Goal: Use online tool/utility: Utilize a website feature to perform a specific function

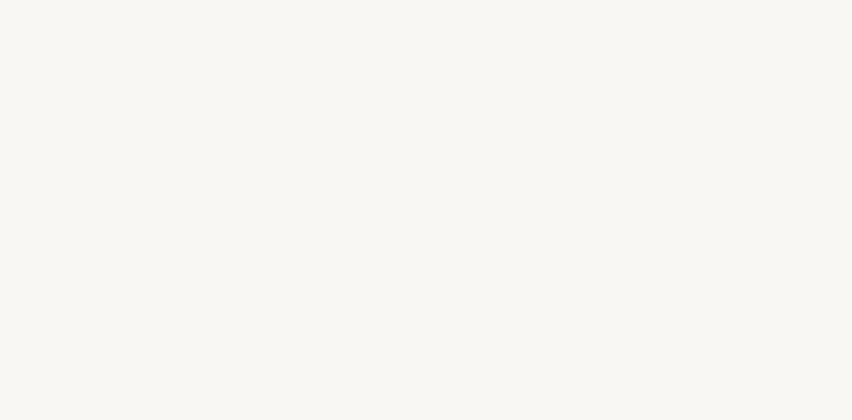
select select "US"
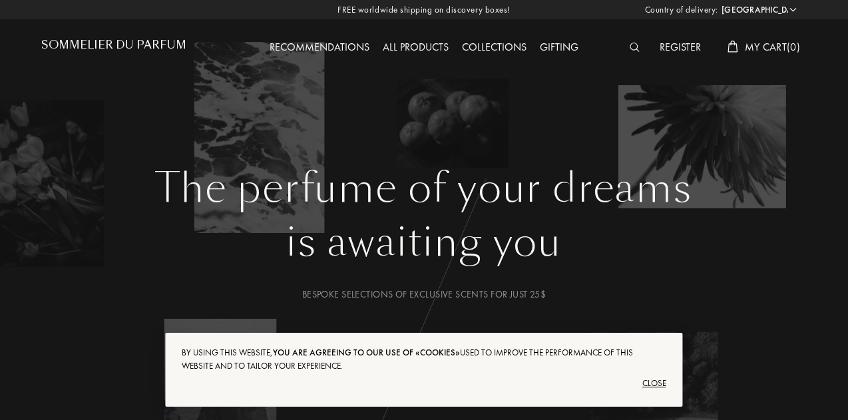
click at [659, 380] on div "Close" at bounding box center [424, 383] width 484 height 21
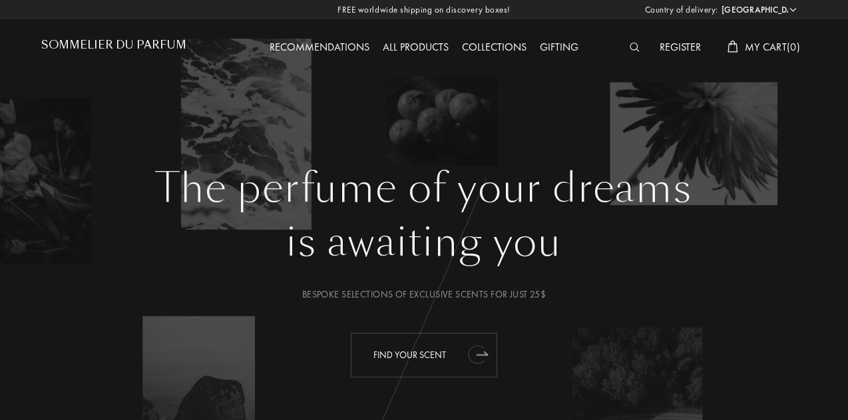
click at [413, 352] on div "Find your scent" at bounding box center [424, 355] width 146 height 45
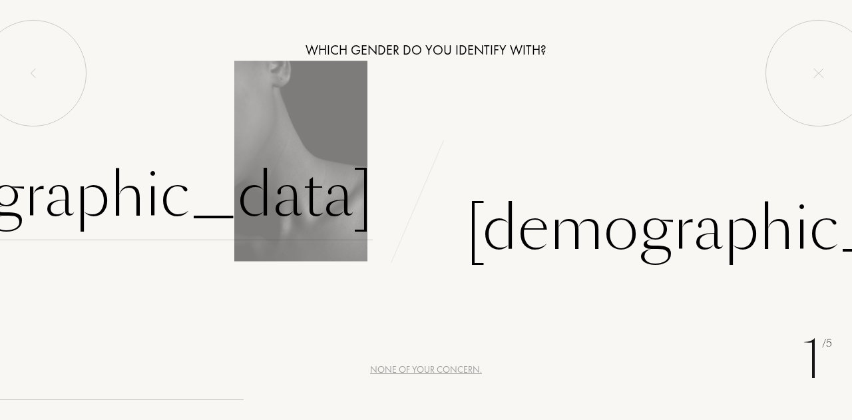
click at [295, 202] on div "[DEMOGRAPHIC_DATA]" at bounding box center [95, 195] width 556 height 90
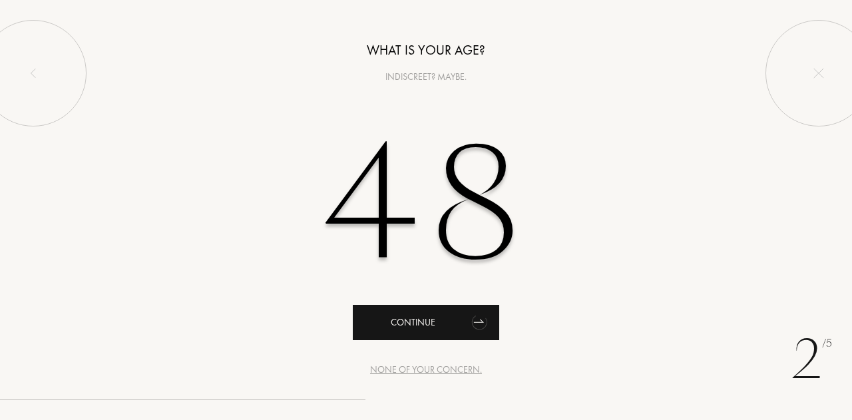
type input "48"
click at [465, 327] on div "Continue" at bounding box center [426, 322] width 146 height 35
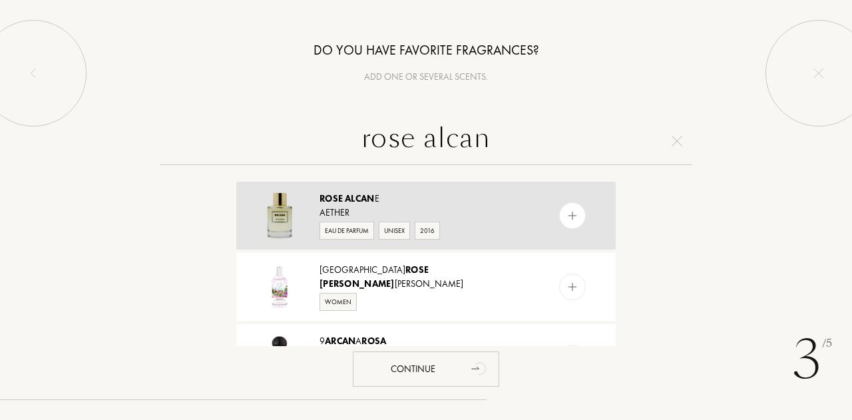
type input "rose alcan"
click at [577, 212] on div at bounding box center [572, 215] width 27 height 27
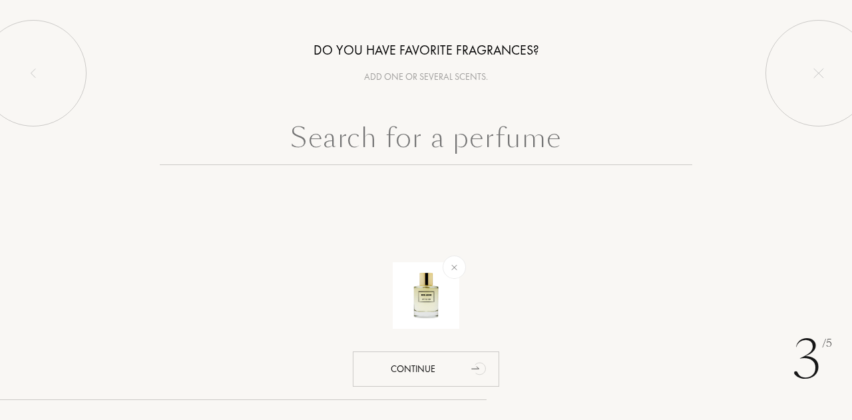
click at [425, 136] on input "text" at bounding box center [426, 141] width 532 height 48
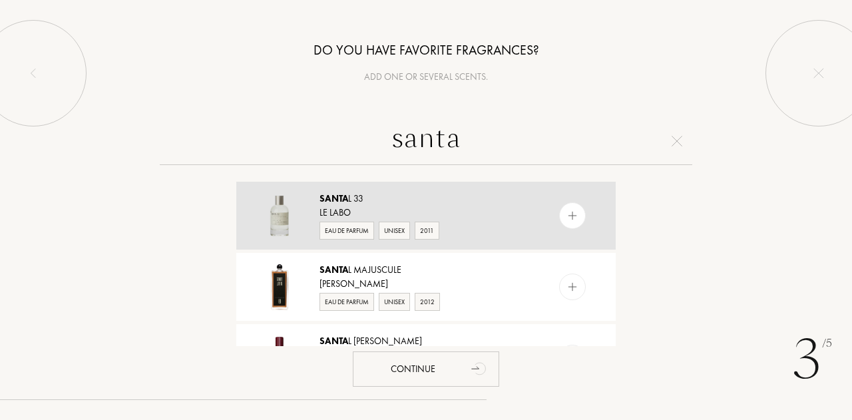
type input "santa"
click at [563, 209] on div at bounding box center [572, 215] width 27 height 27
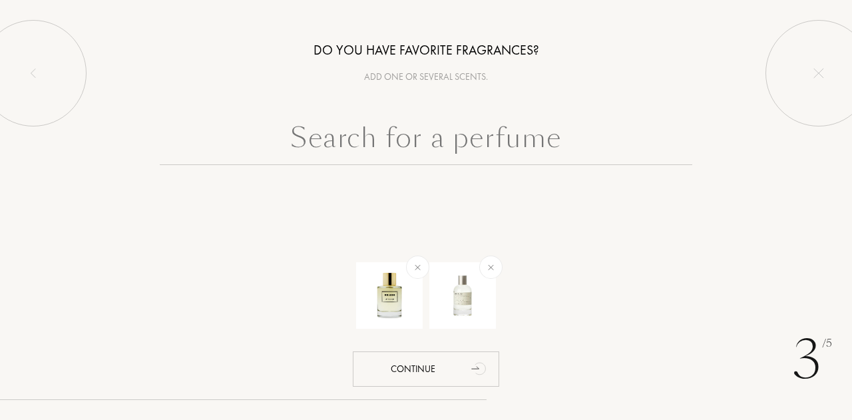
click at [406, 137] on input "text" at bounding box center [426, 141] width 532 height 48
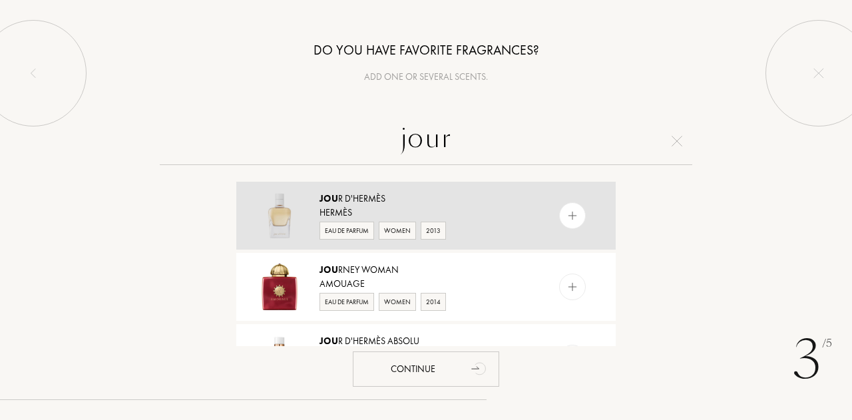
type input "jour"
click at [573, 210] on img at bounding box center [572, 216] width 13 height 13
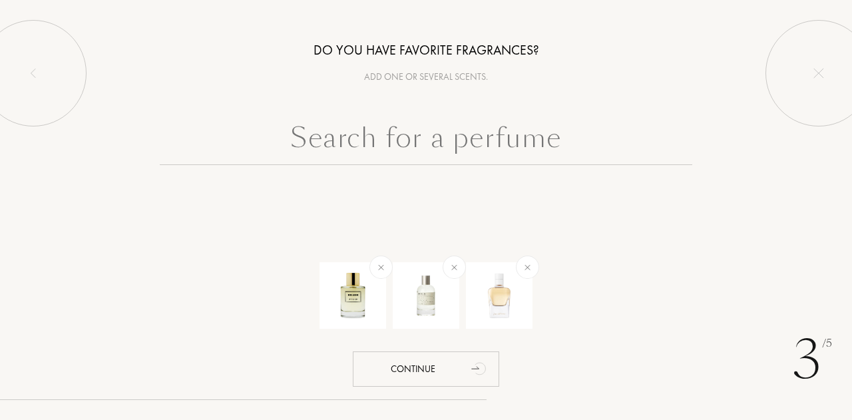
click at [399, 142] on input "text" at bounding box center [426, 141] width 532 height 48
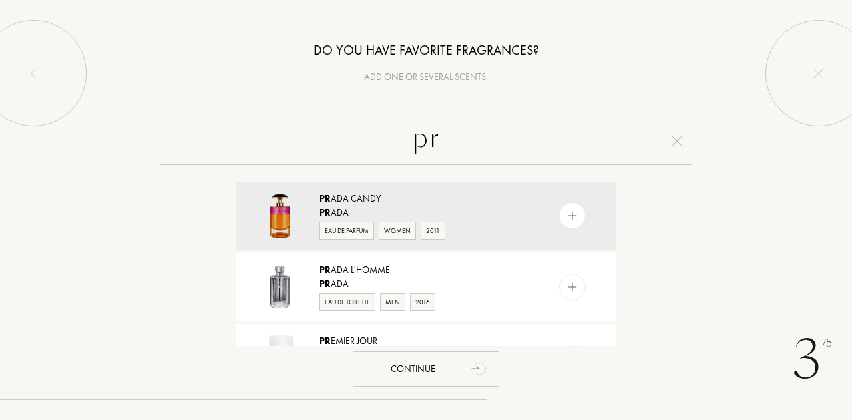
type input "p"
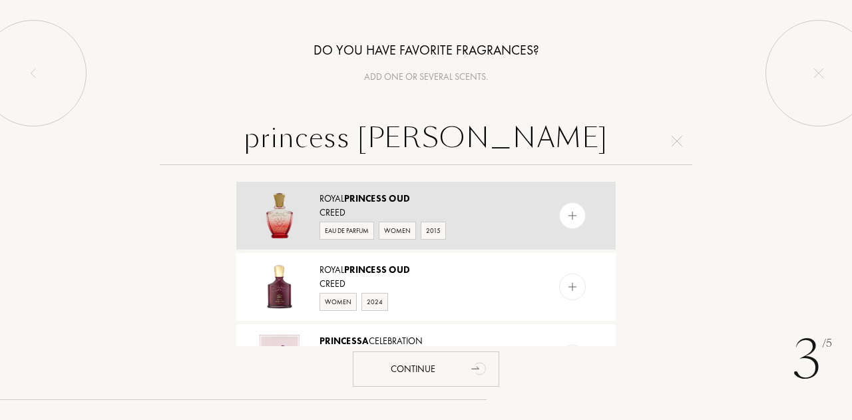
type input "princess oud"
click at [568, 220] on img at bounding box center [572, 216] width 13 height 13
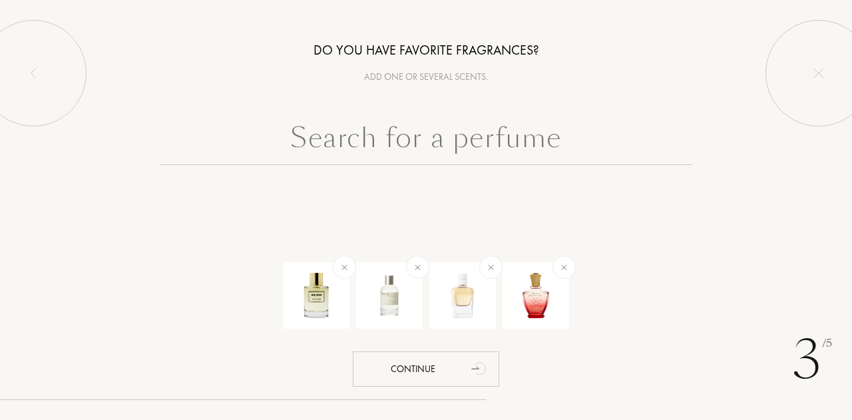
click at [430, 138] on input "text" at bounding box center [426, 141] width 532 height 48
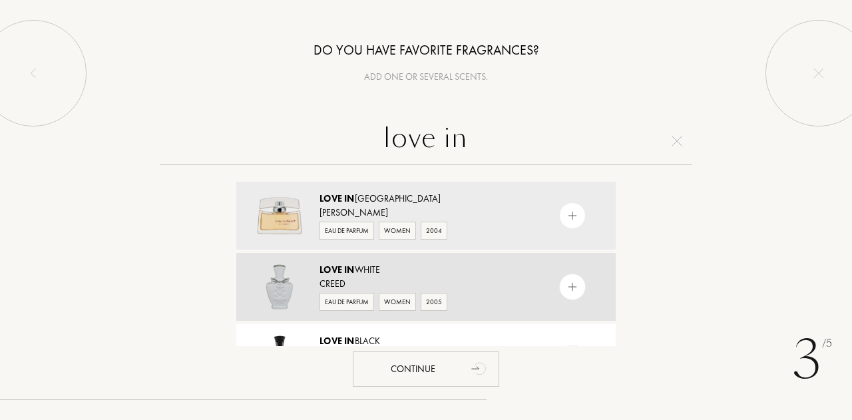
type input "love in"
click at [579, 283] on div at bounding box center [572, 287] width 27 height 27
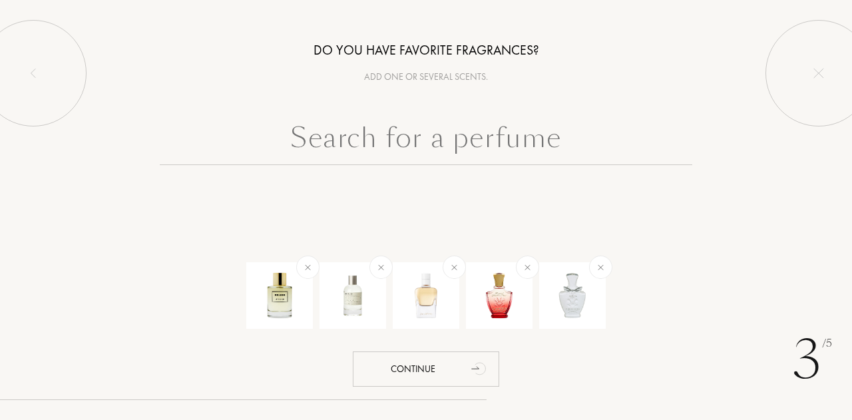
click at [427, 142] on input "text" at bounding box center [426, 141] width 532 height 48
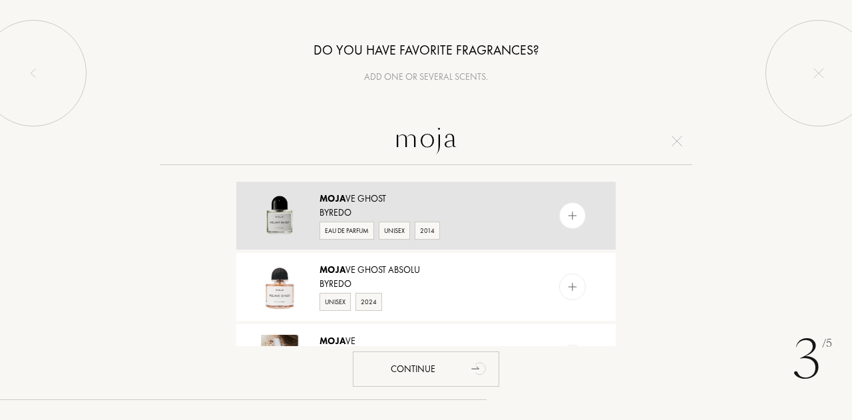
type input "moja"
click at [572, 214] on img at bounding box center [572, 216] width 13 height 13
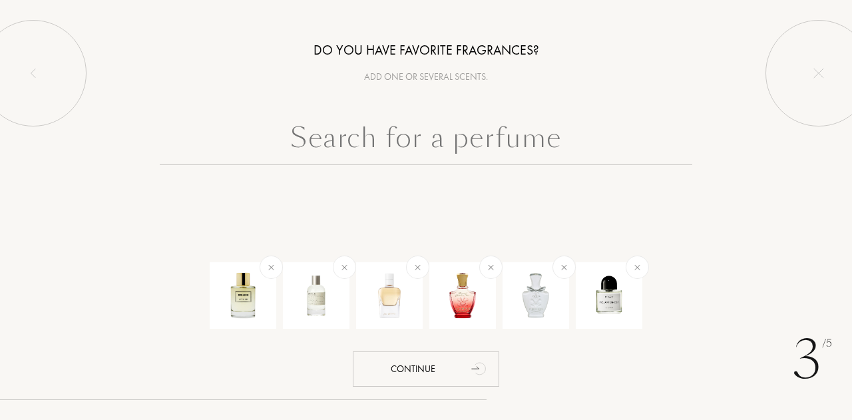
click at [409, 146] on input "text" at bounding box center [426, 141] width 532 height 48
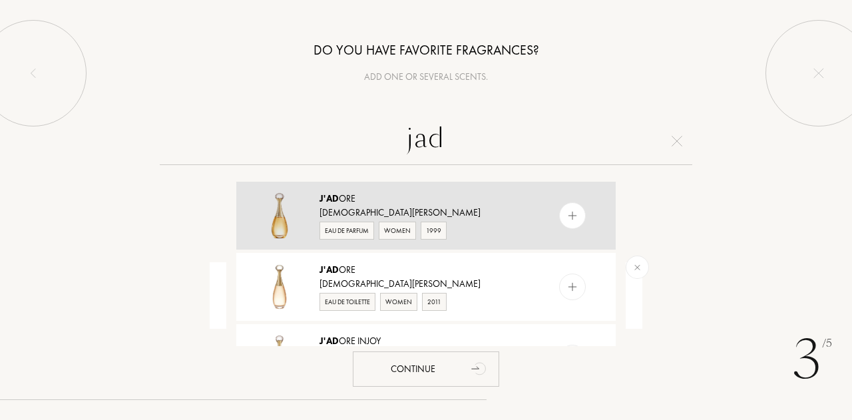
type input "jad"
click at [578, 207] on div at bounding box center [572, 215] width 27 height 27
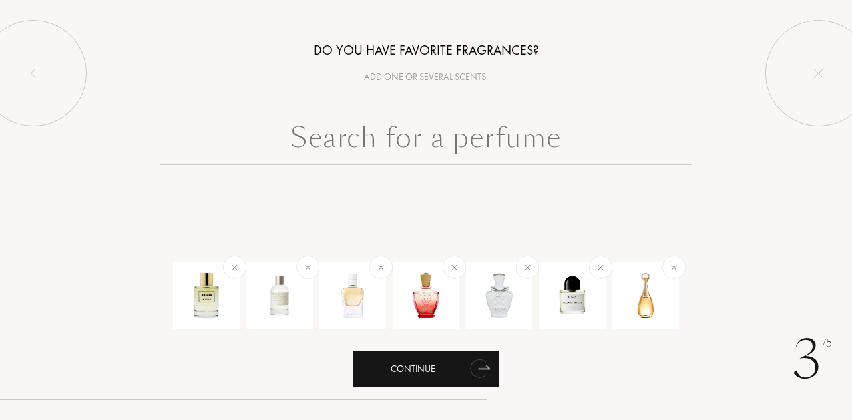
click at [416, 371] on div "Continue" at bounding box center [426, 368] width 146 height 35
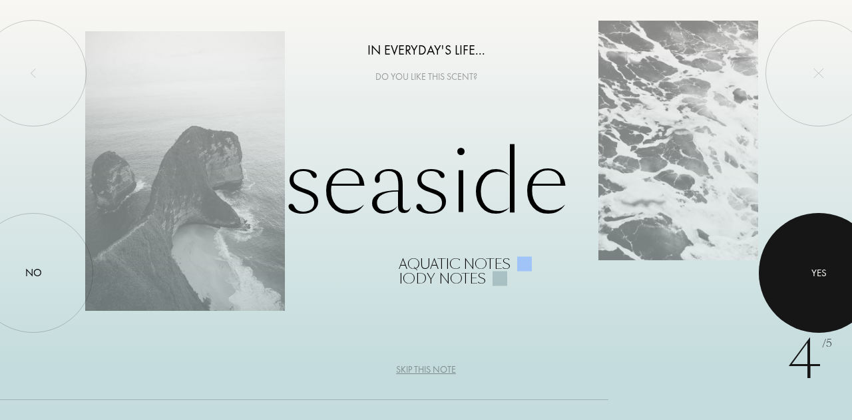
click at [807, 272] on div at bounding box center [819, 273] width 120 height 120
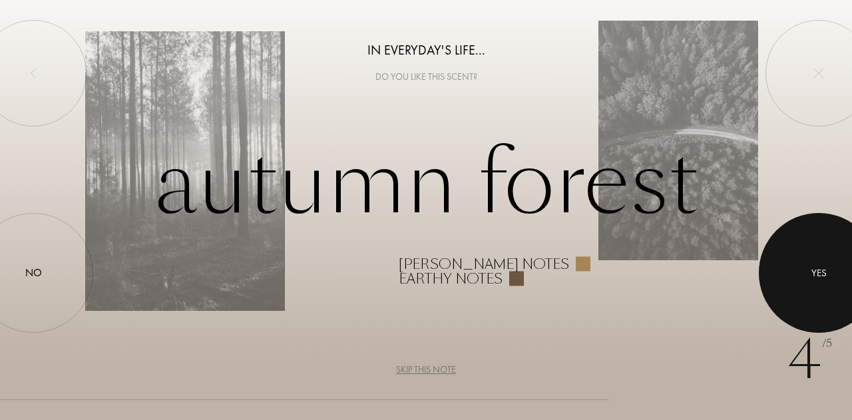
click at [807, 272] on div at bounding box center [819, 273] width 120 height 120
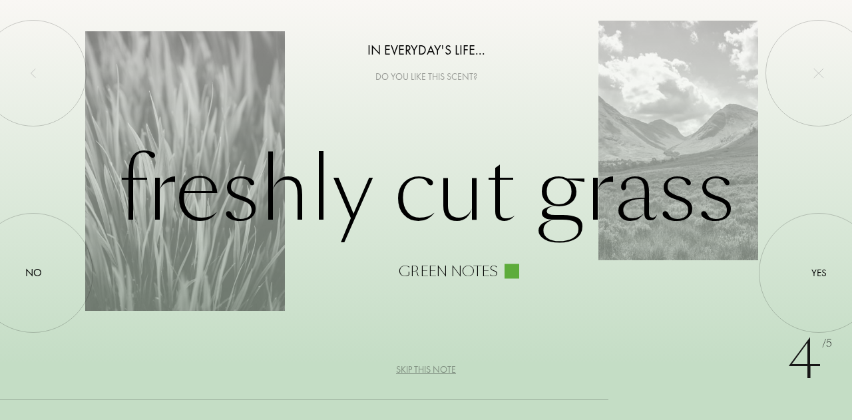
click at [434, 373] on div "Skip this note" at bounding box center [426, 370] width 60 height 14
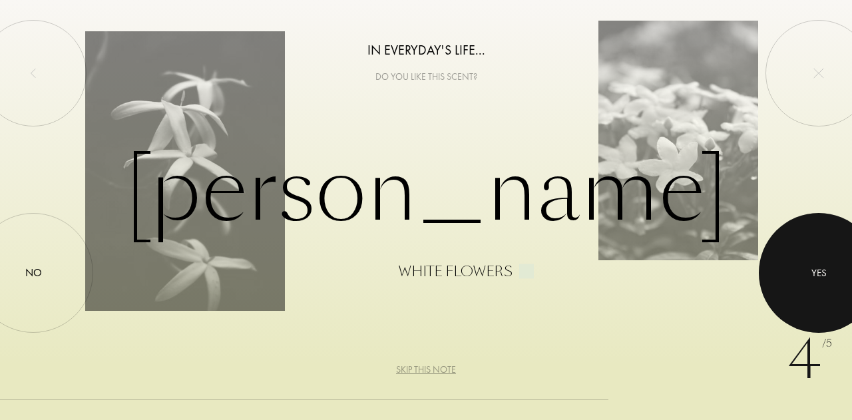
click at [811, 287] on div at bounding box center [819, 273] width 120 height 120
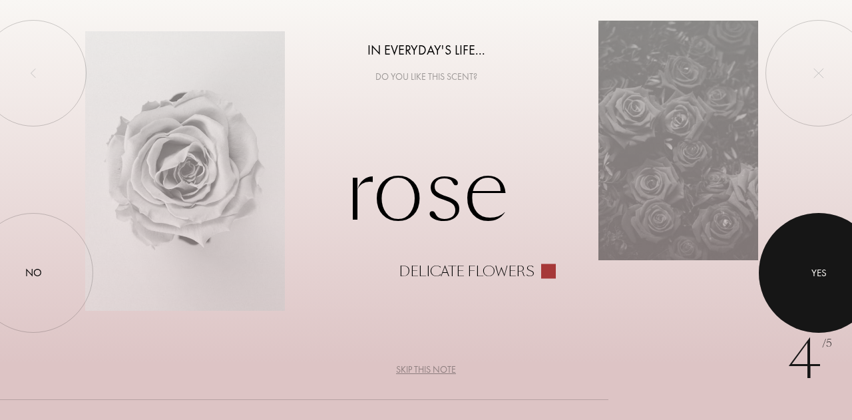
click at [821, 266] on div "Yes" at bounding box center [818, 273] width 15 height 15
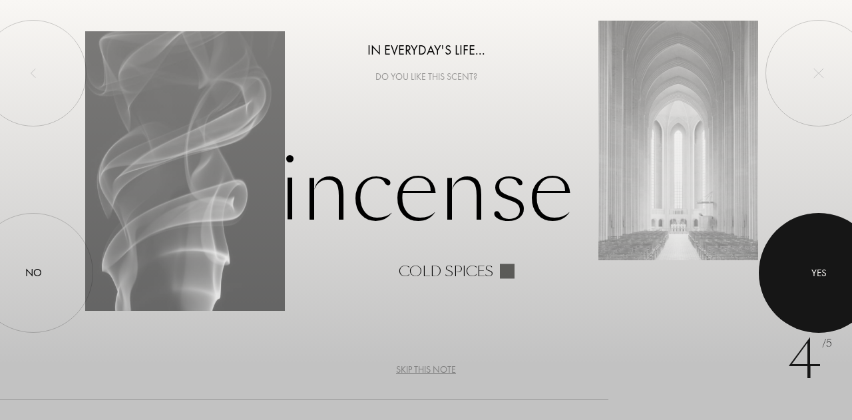
click at [797, 275] on div at bounding box center [819, 273] width 120 height 120
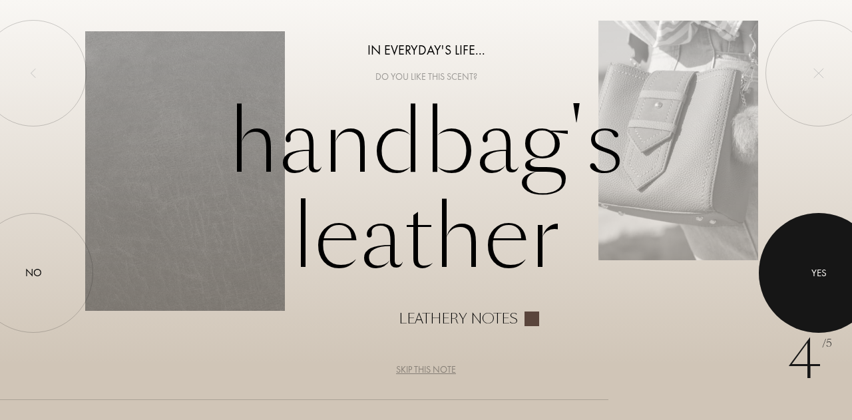
click at [817, 276] on div "Yes" at bounding box center [818, 273] width 15 height 15
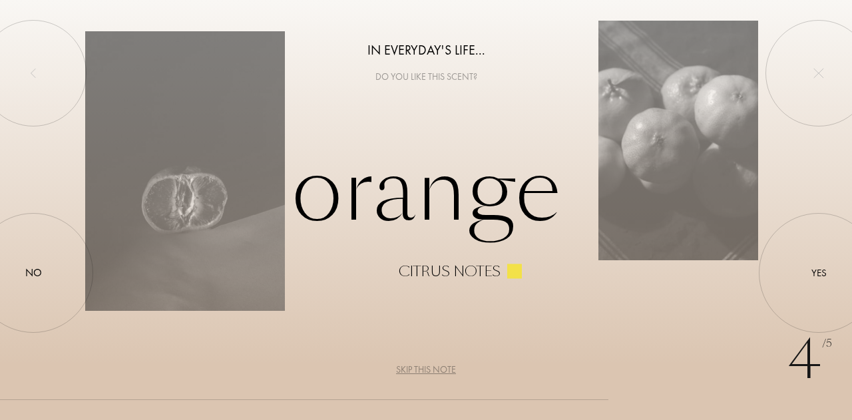
click at [409, 367] on div "Skip this note" at bounding box center [426, 370] width 60 height 14
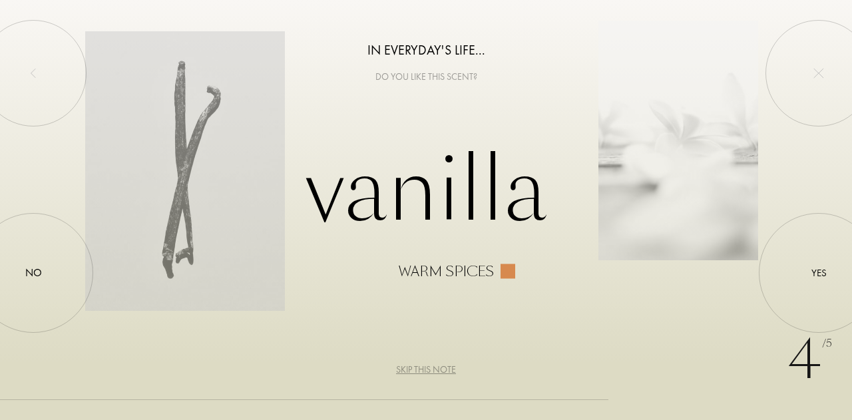
click at [409, 367] on div "Skip this note" at bounding box center [426, 370] width 60 height 14
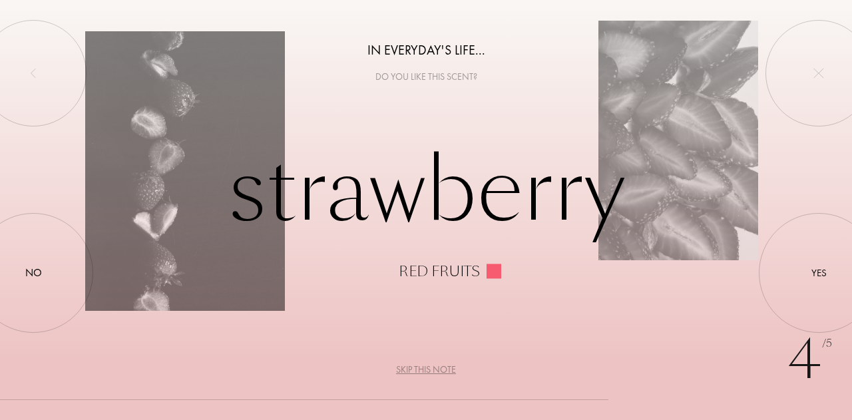
click at [409, 367] on div "Skip this note" at bounding box center [426, 370] width 60 height 14
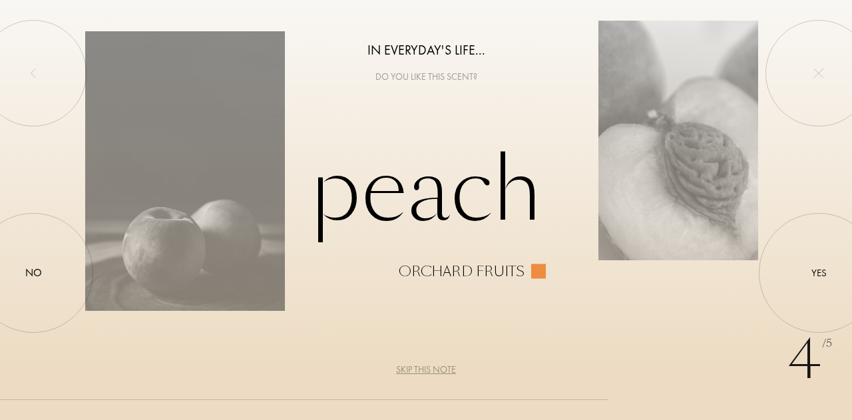
click at [421, 367] on div "Skip this note" at bounding box center [426, 370] width 60 height 14
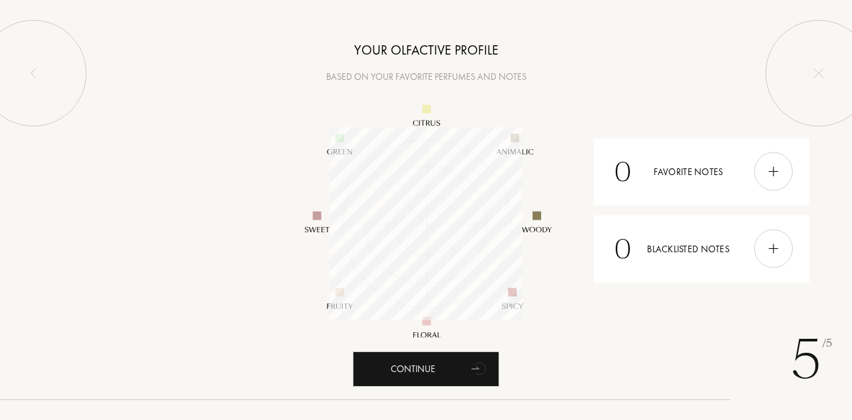
scroll to position [193, 193]
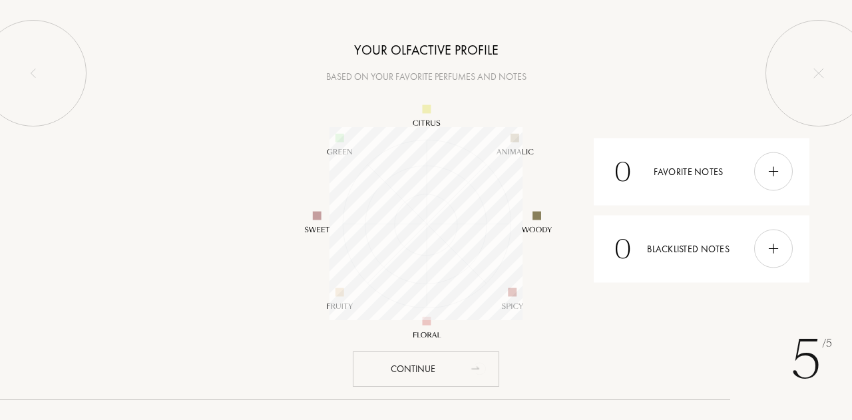
click at [446, 363] on div "Continue" at bounding box center [426, 368] width 146 height 35
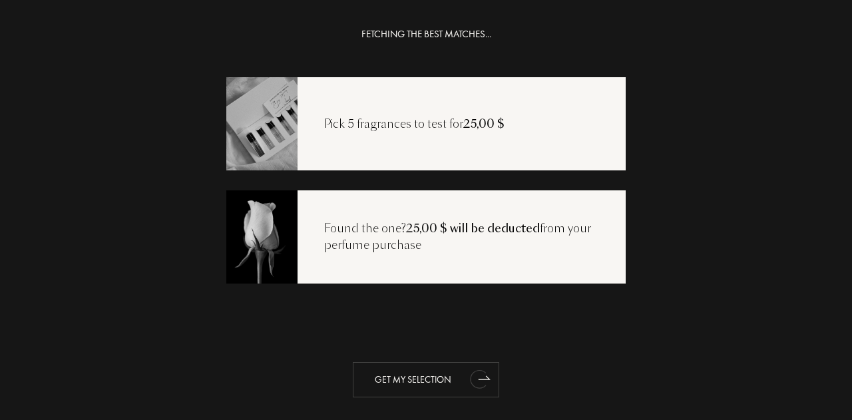
click at [443, 373] on div "Get my selection" at bounding box center [426, 379] width 146 height 35
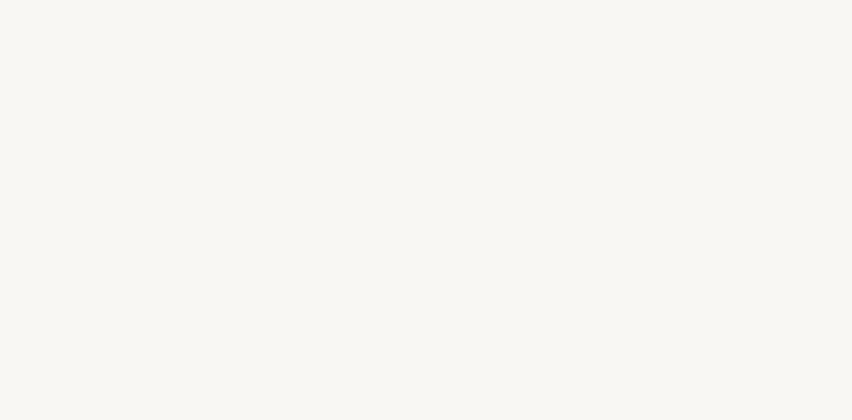
select select "US"
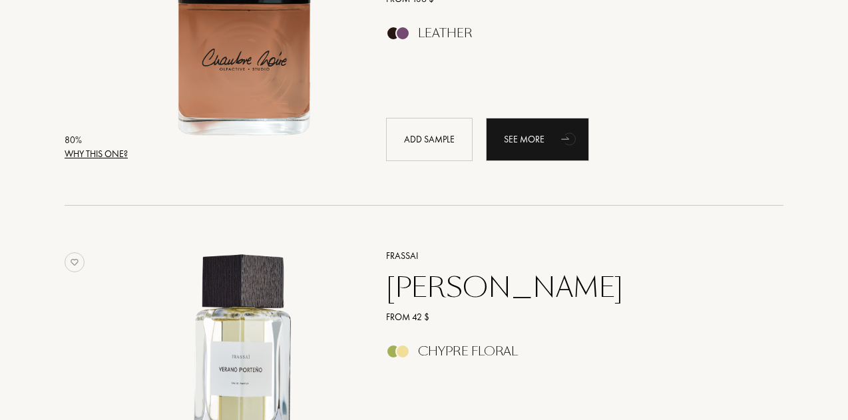
scroll to position [2529, 0]
